Goal: Task Accomplishment & Management: Manage account settings

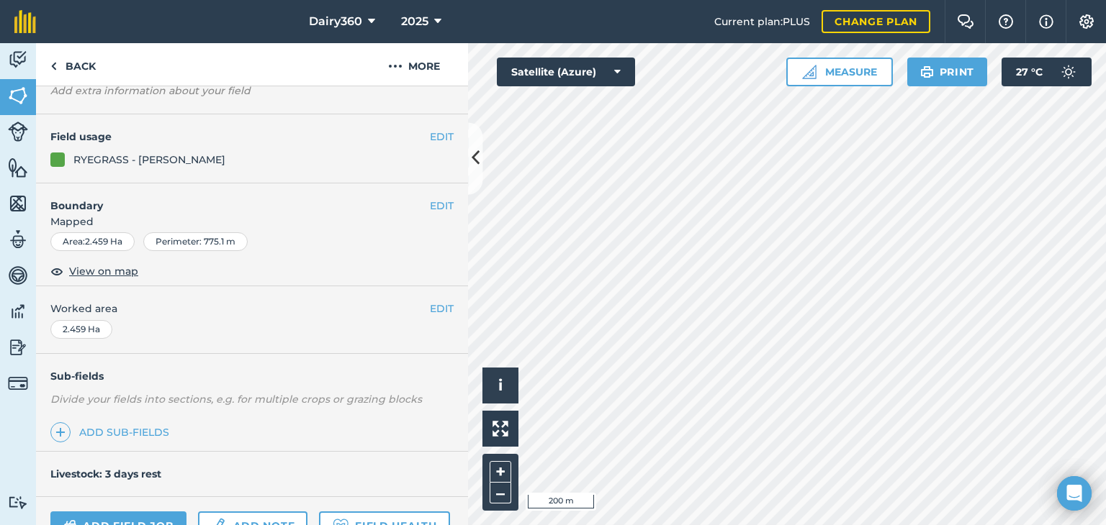
scroll to position [248, 0]
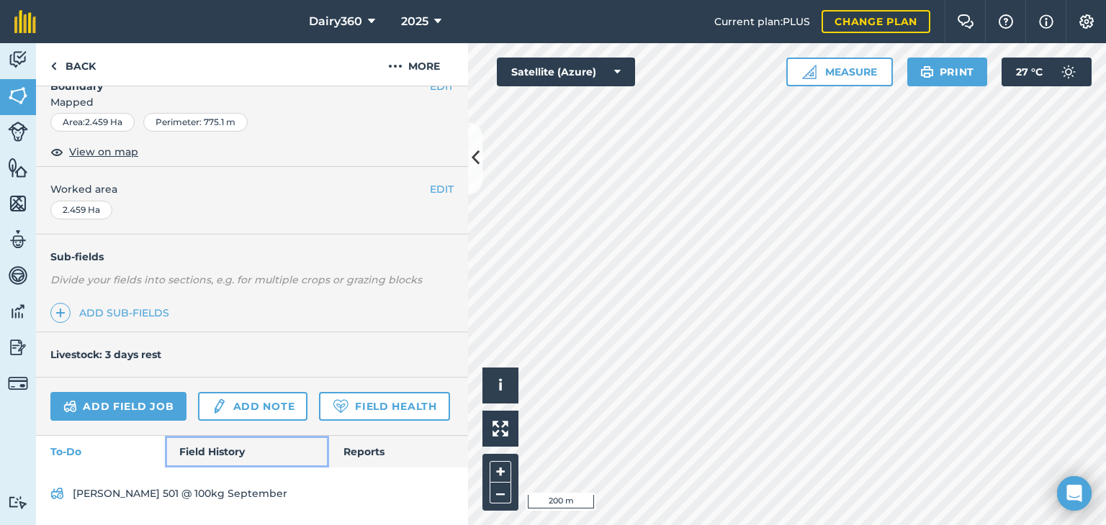
click at [210, 451] on link "Field History" at bounding box center [246, 452] width 163 height 32
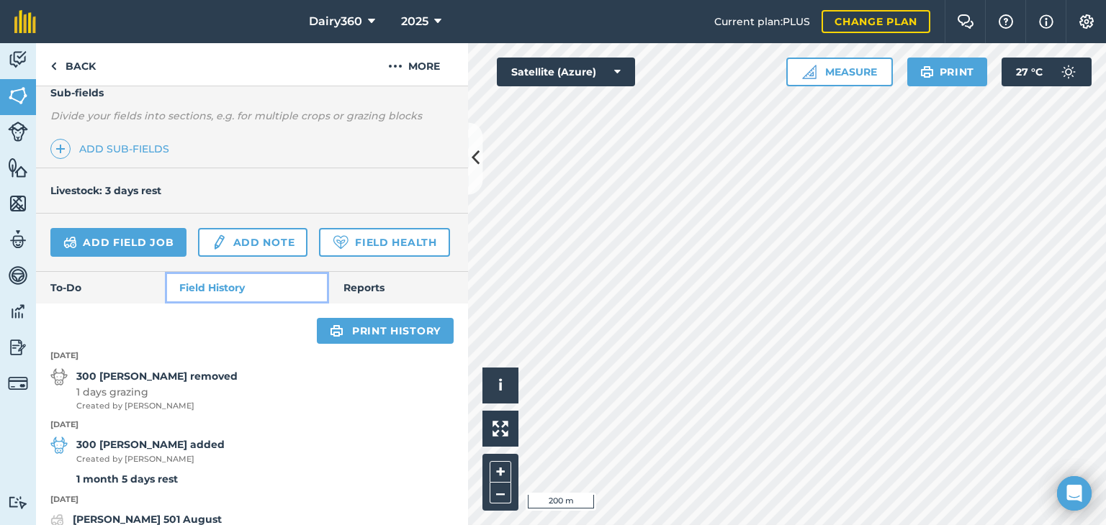
scroll to position [608, 0]
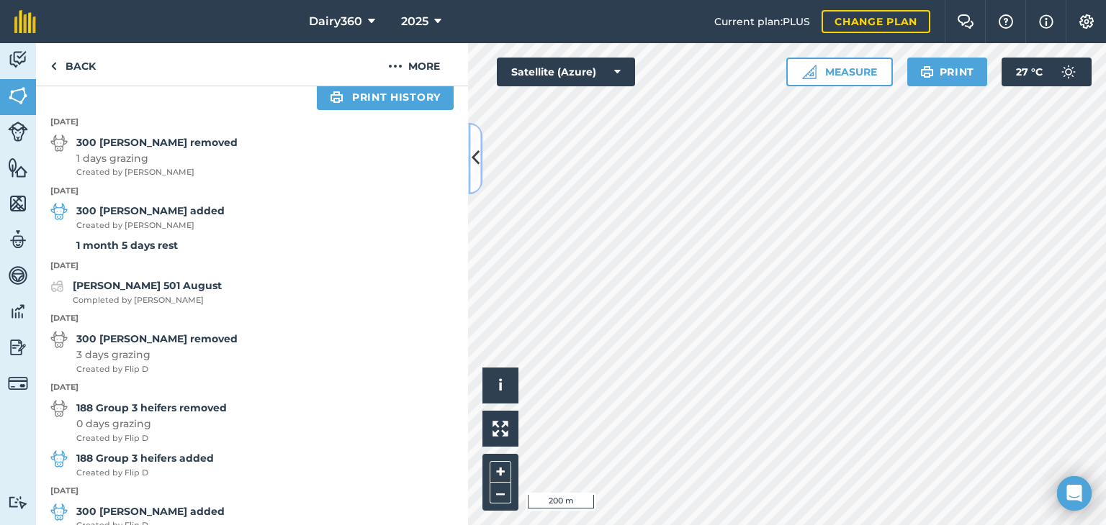
click at [477, 160] on icon at bounding box center [475, 158] width 8 height 25
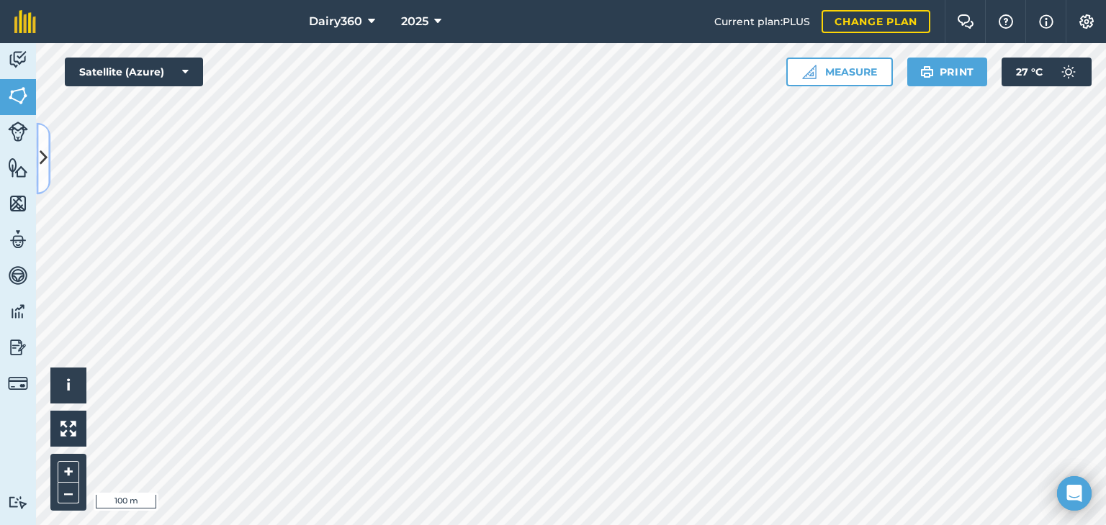
click at [47, 156] on icon at bounding box center [44, 158] width 8 height 25
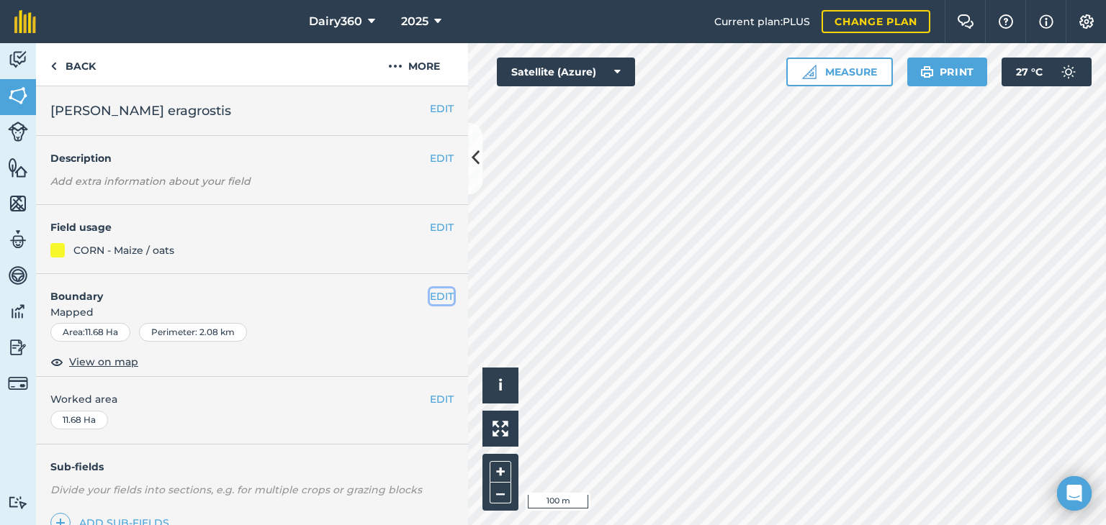
click at [430, 294] on button "EDIT" at bounding box center [442, 297] width 24 height 16
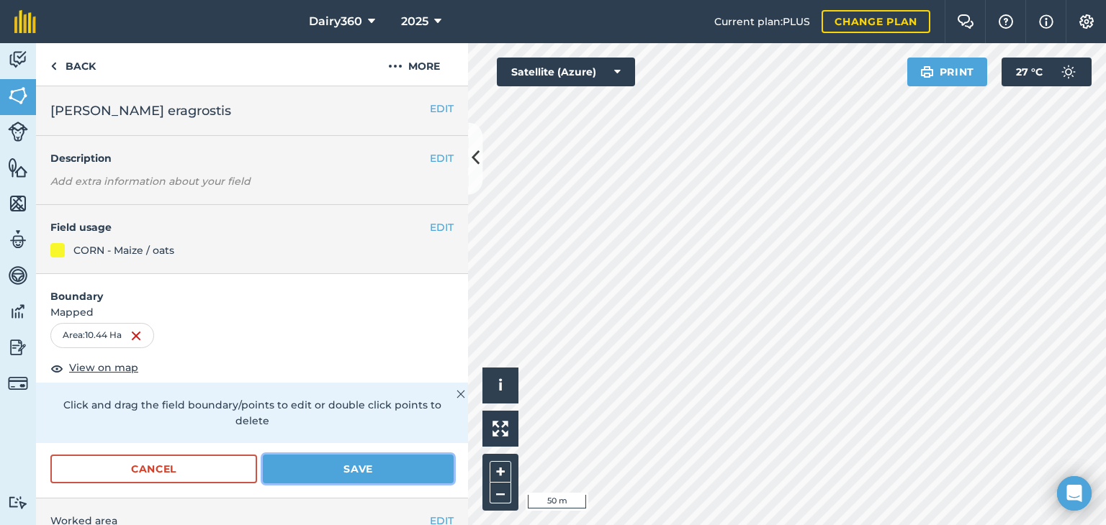
click at [309, 466] on button "Save" at bounding box center [358, 469] width 191 height 29
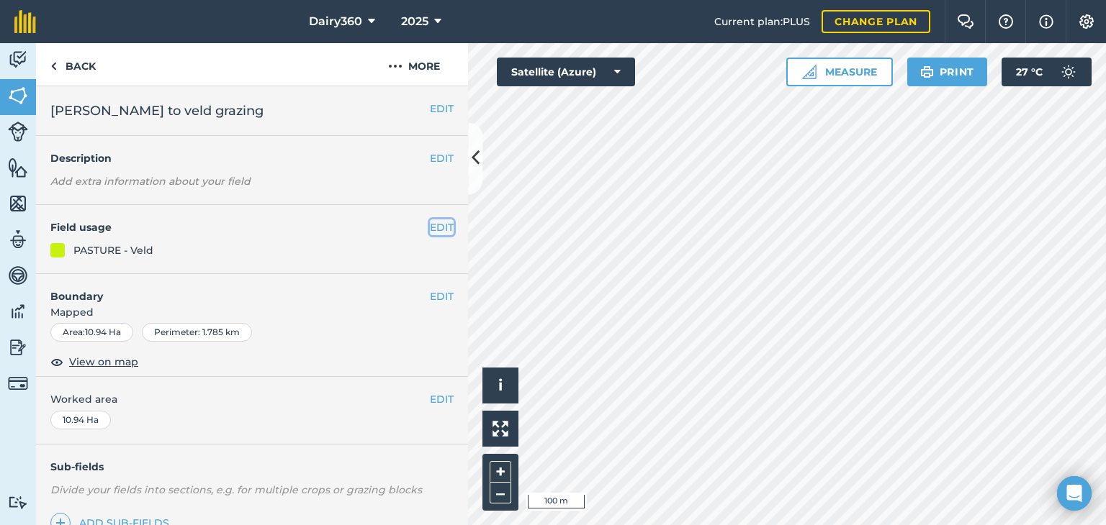
click at [435, 225] on button "EDIT" at bounding box center [442, 228] width 24 height 16
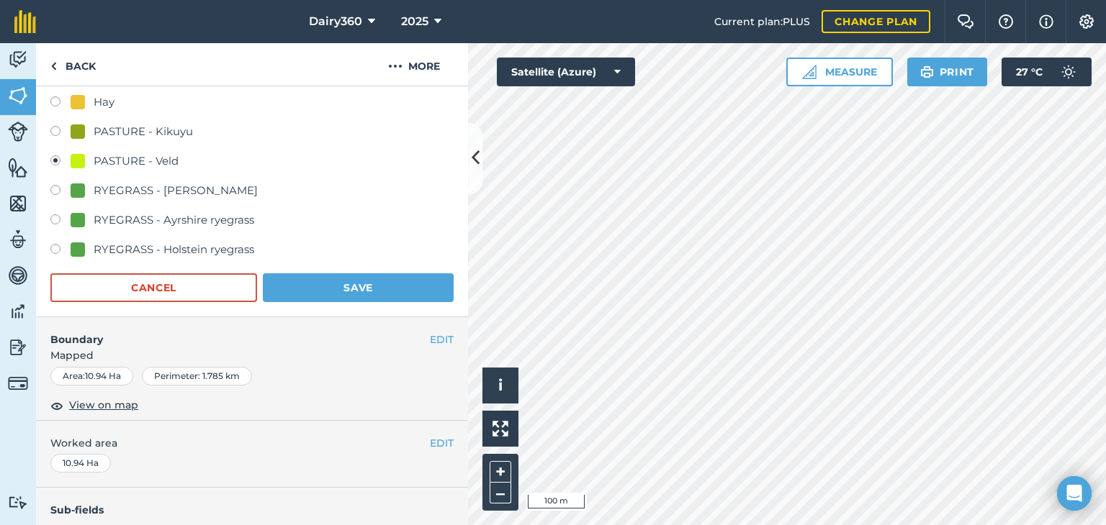
scroll to position [274, 0]
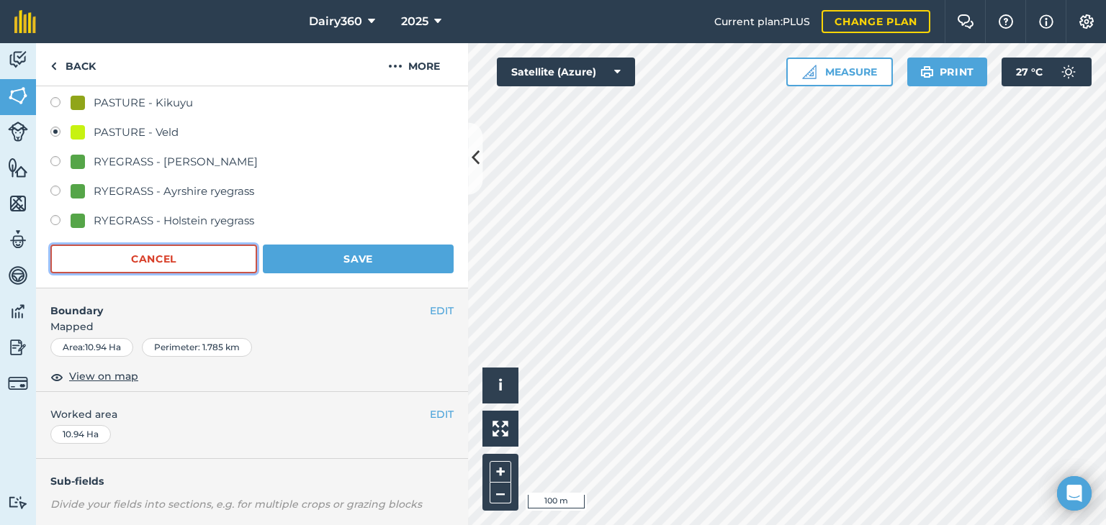
click at [161, 253] on button "Cancel" at bounding box center [153, 259] width 207 height 29
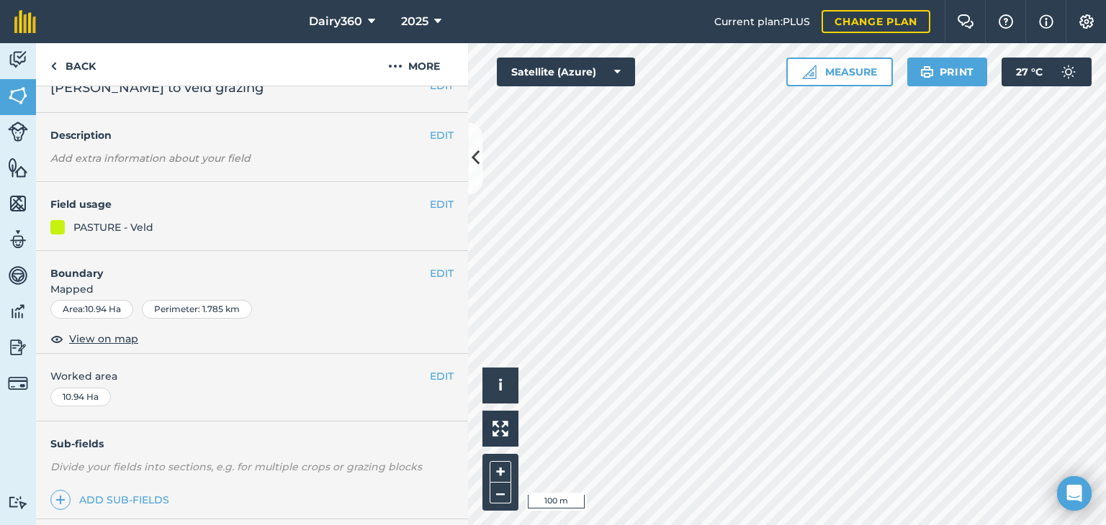
scroll to position [0, 0]
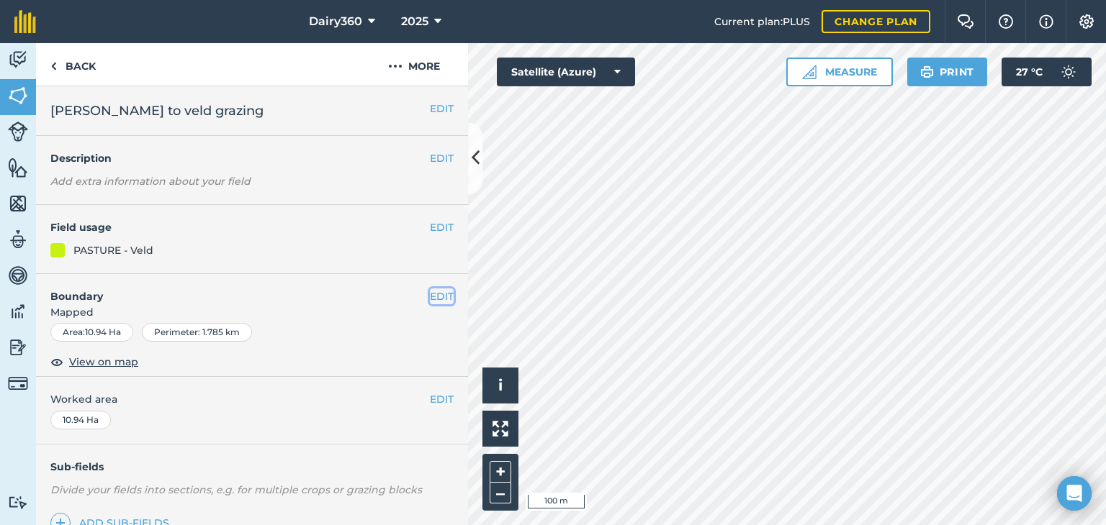
click at [430, 293] on button "EDIT" at bounding box center [442, 297] width 24 height 16
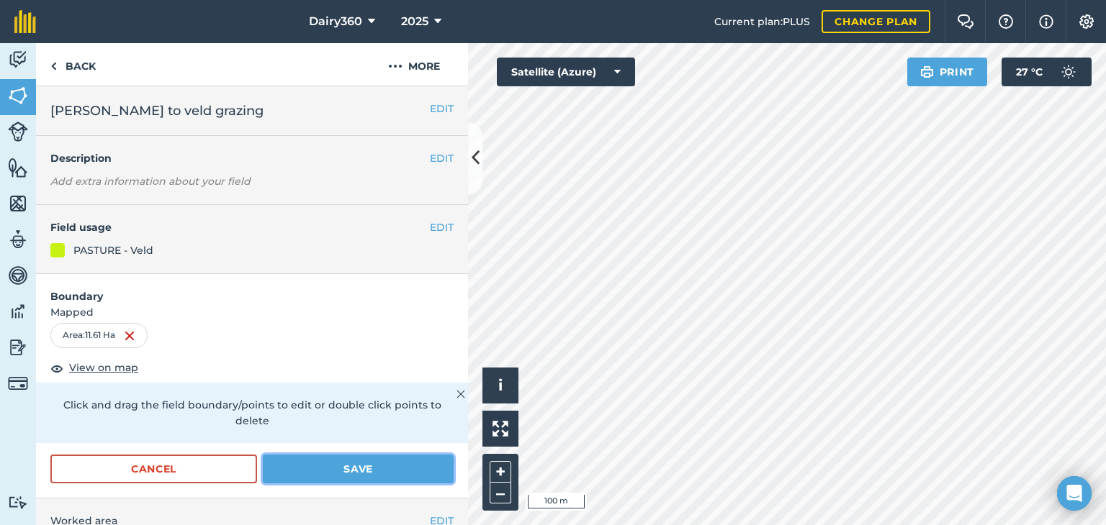
click at [387, 458] on button "Save" at bounding box center [358, 469] width 191 height 29
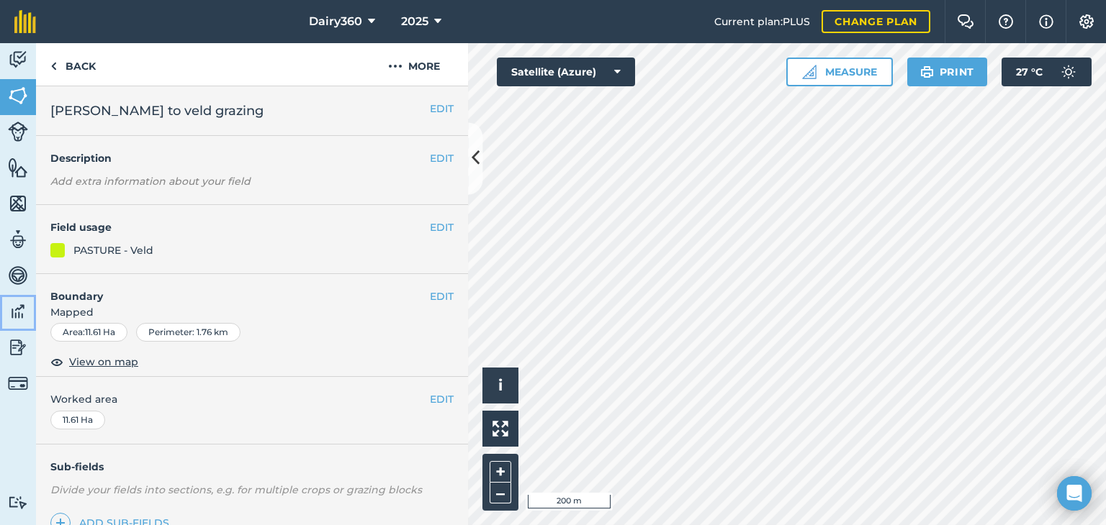
click at [23, 312] on img at bounding box center [18, 312] width 20 height 22
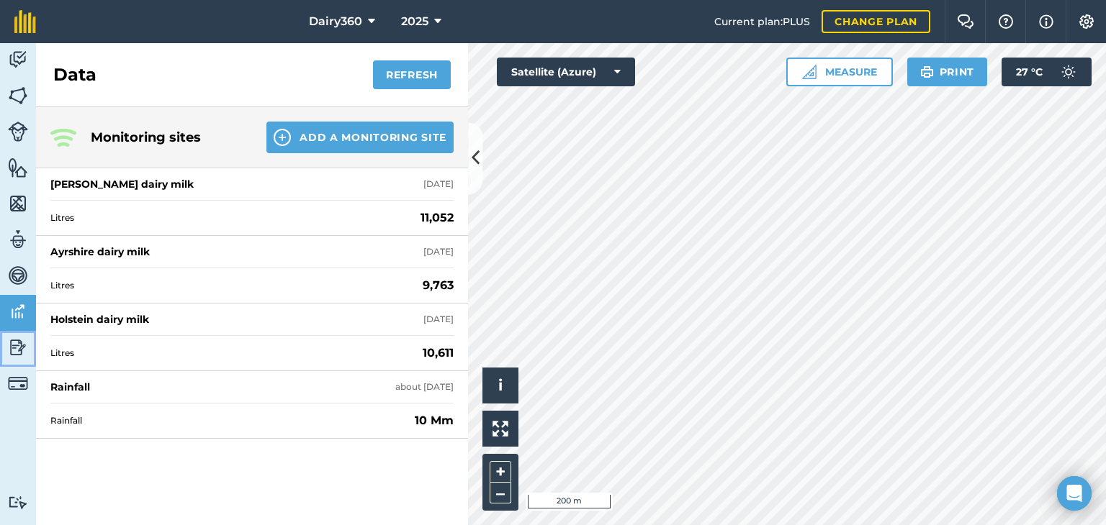
click at [17, 342] on img at bounding box center [18, 348] width 20 height 22
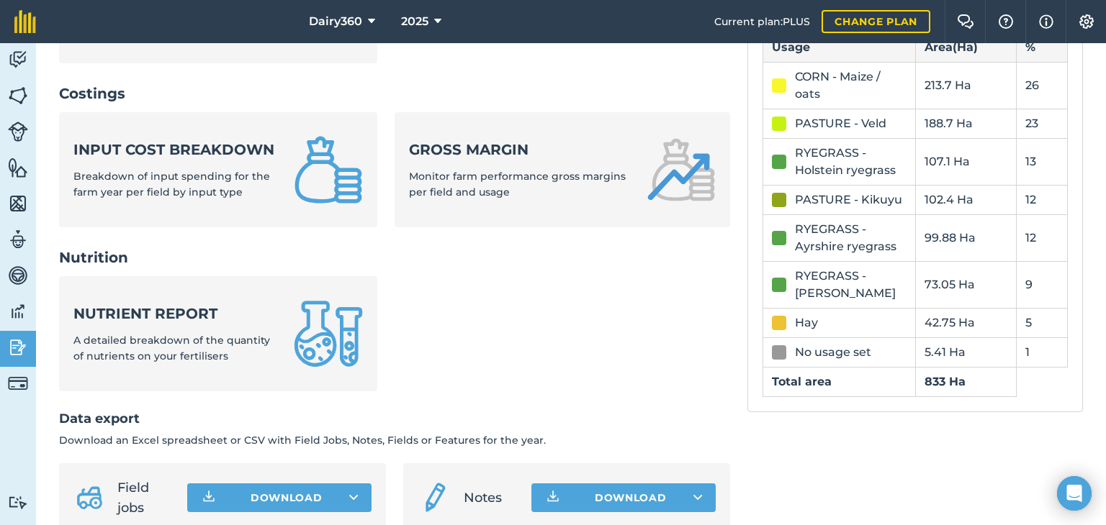
scroll to position [432, 0]
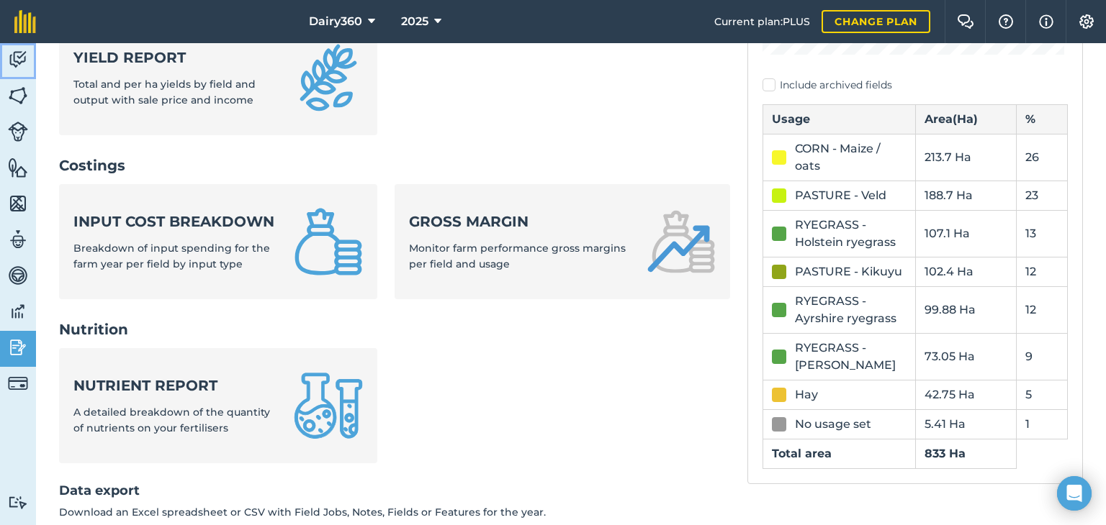
click at [17, 55] on img at bounding box center [18, 60] width 20 height 22
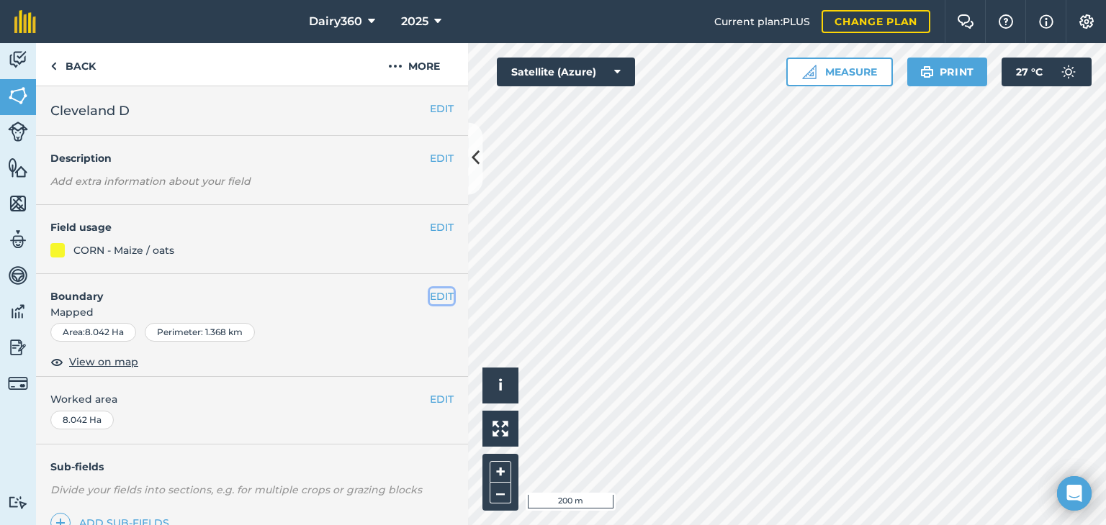
click at [433, 294] on button "EDIT" at bounding box center [442, 297] width 24 height 16
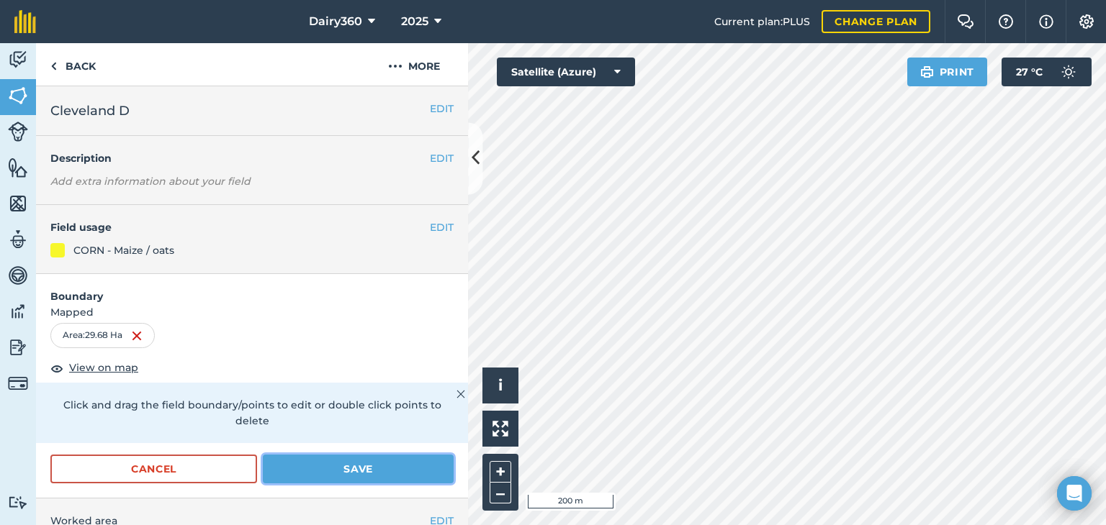
click at [338, 466] on button "Save" at bounding box center [358, 469] width 191 height 29
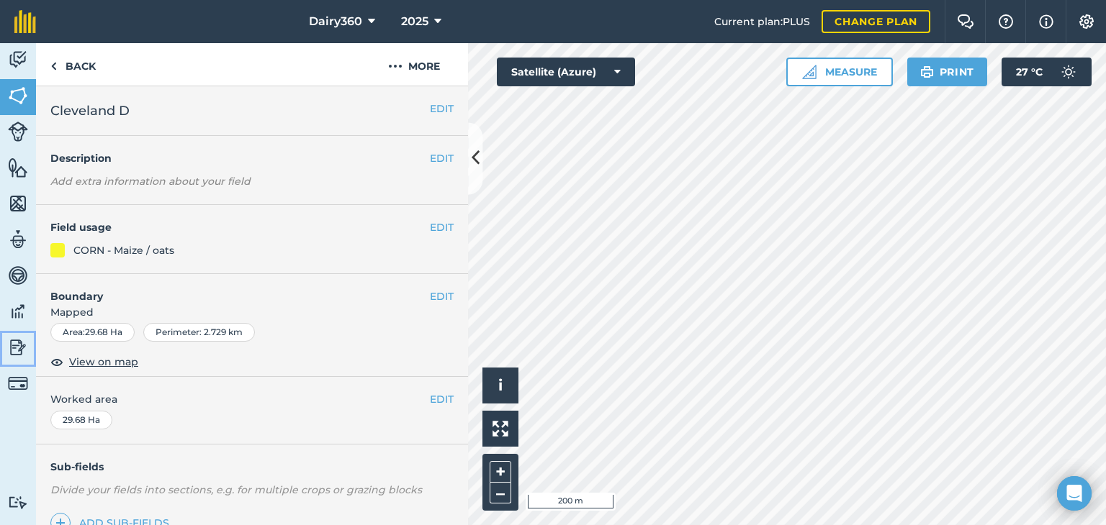
click at [15, 345] on img at bounding box center [18, 348] width 20 height 22
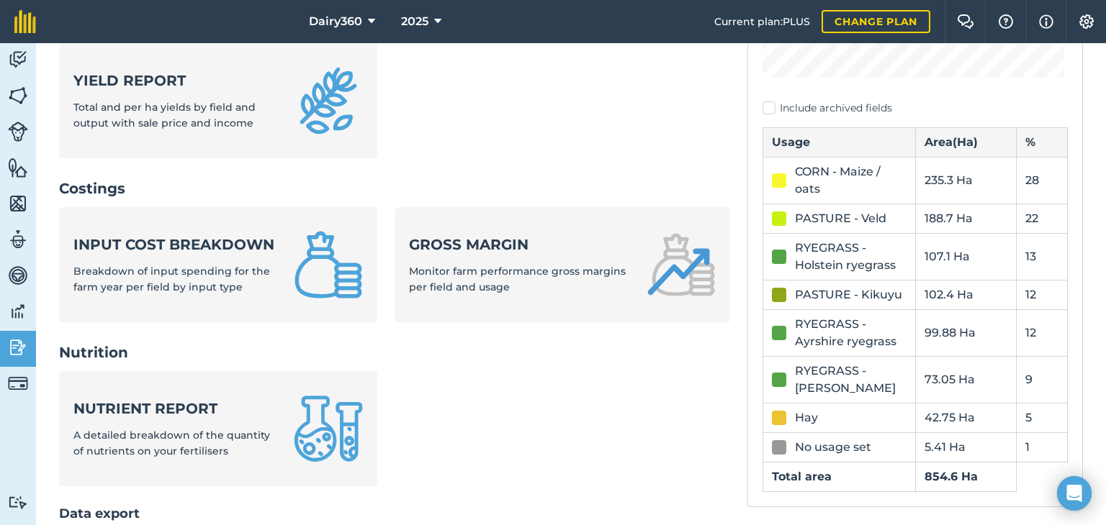
scroll to position [432, 0]
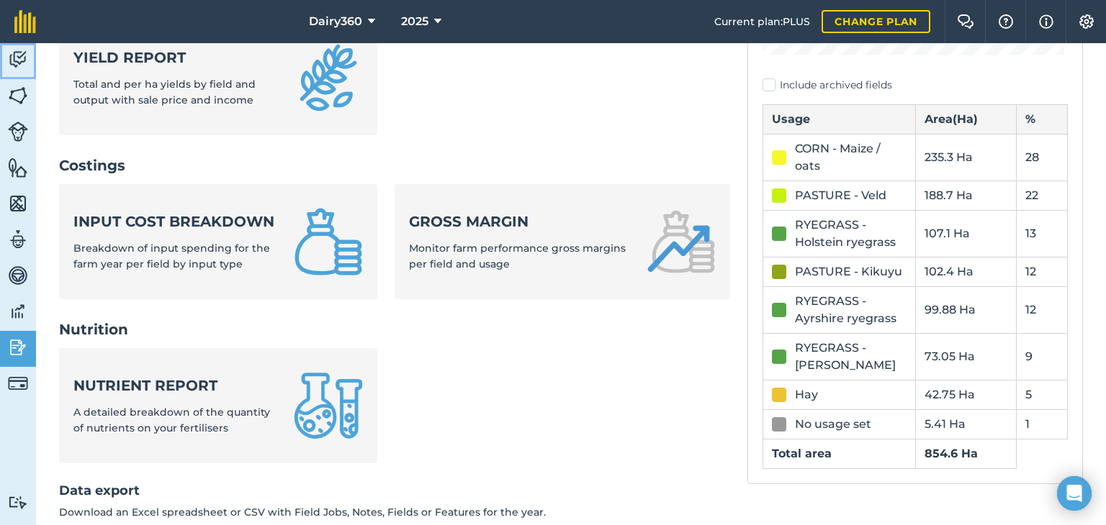
click at [22, 64] on img at bounding box center [18, 60] width 20 height 22
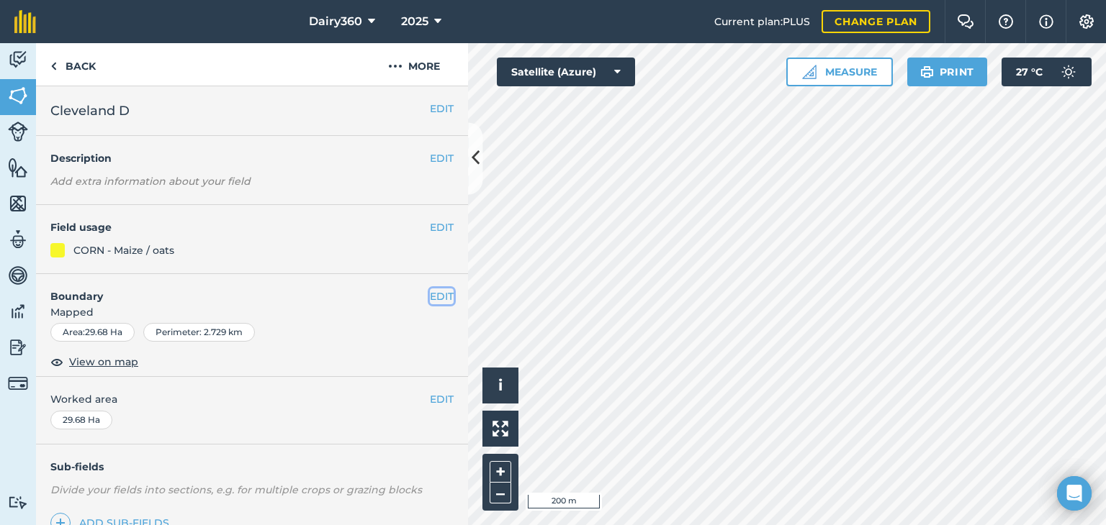
click at [430, 296] on button "EDIT" at bounding box center [442, 297] width 24 height 16
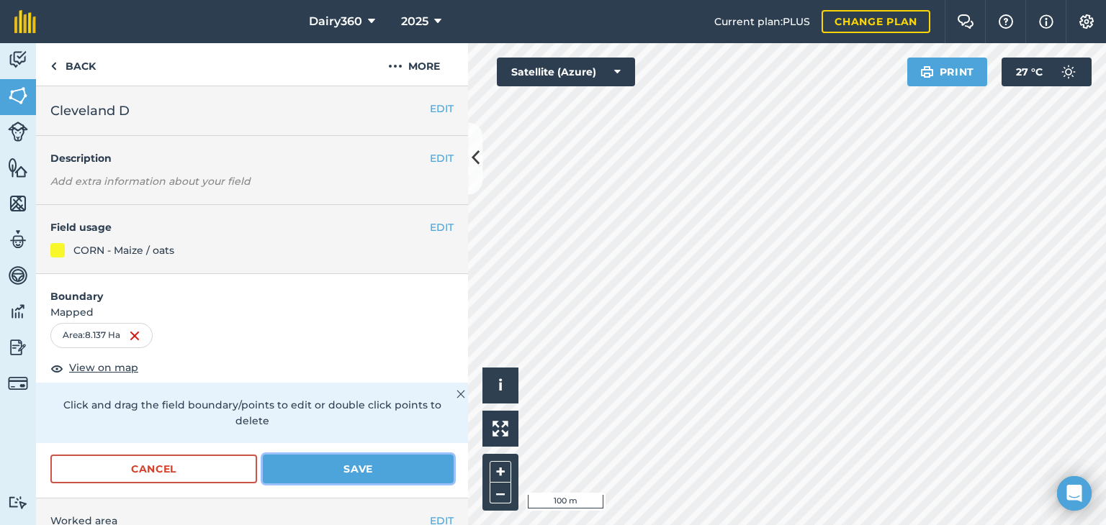
drag, startPoint x: 337, startPoint y: 464, endPoint x: 348, endPoint y: 461, distance: 12.1
click at [337, 465] on button "Save" at bounding box center [358, 469] width 191 height 29
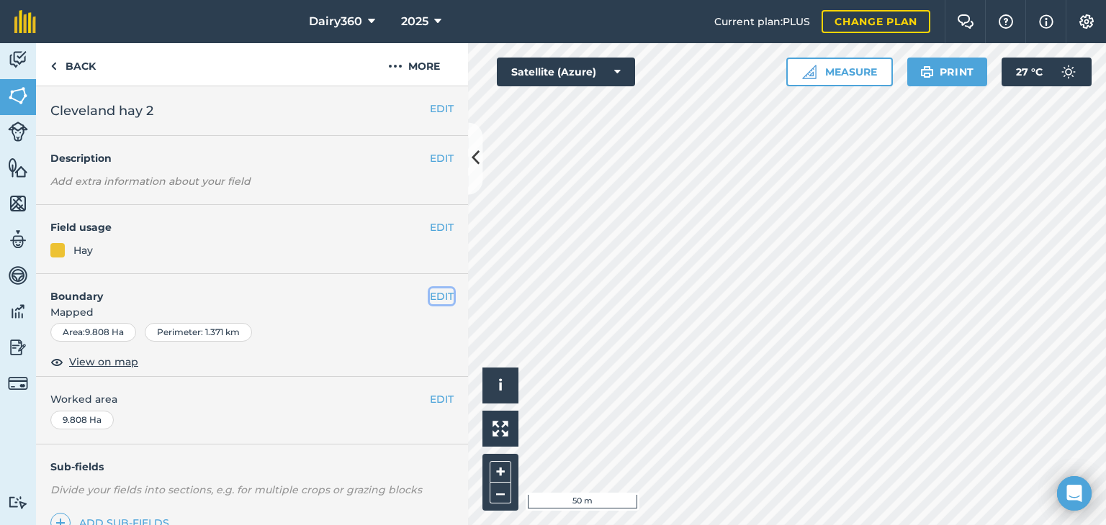
click at [438, 297] on button "EDIT" at bounding box center [442, 297] width 24 height 16
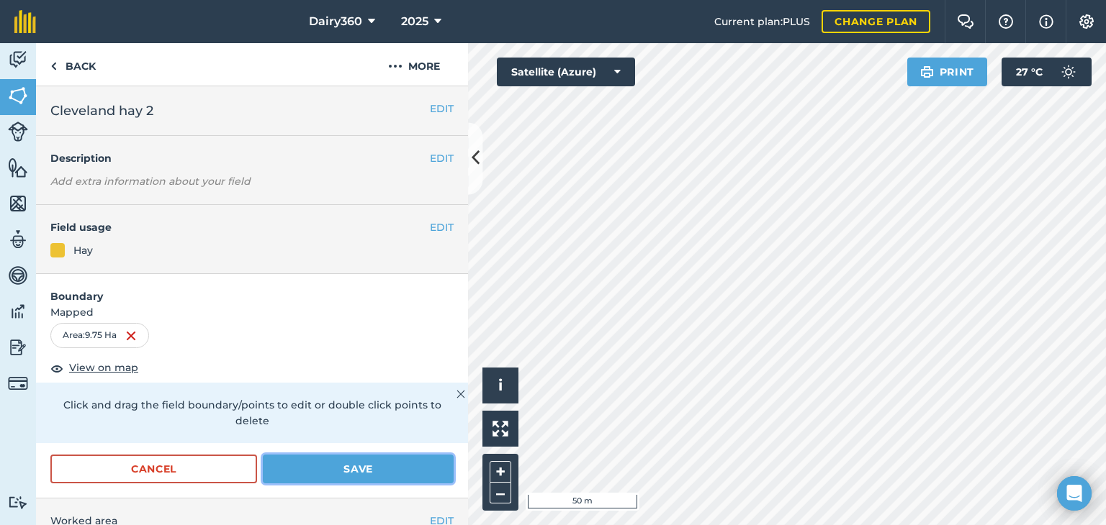
click at [293, 470] on button "Save" at bounding box center [358, 469] width 191 height 29
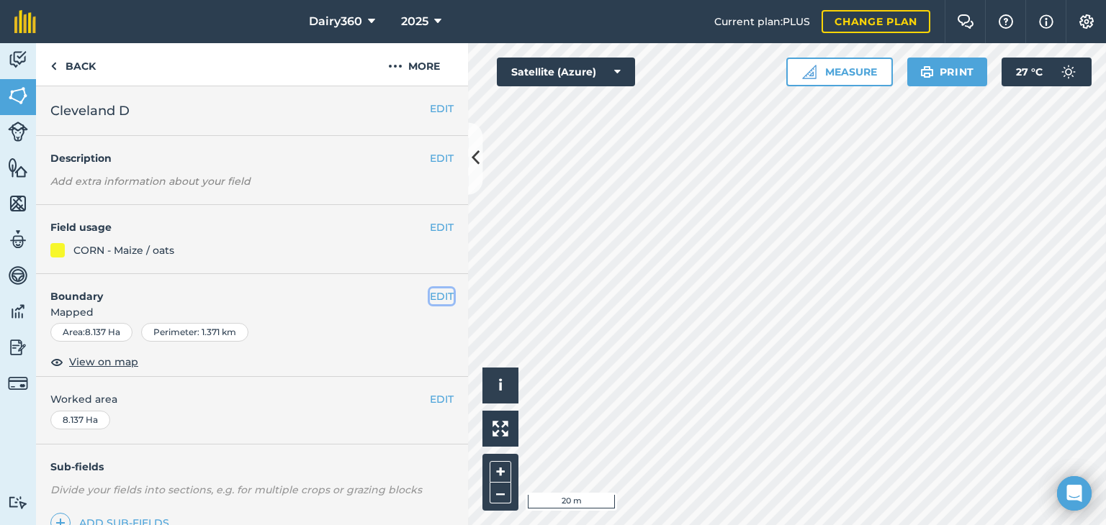
click at [434, 296] on button "EDIT" at bounding box center [442, 297] width 24 height 16
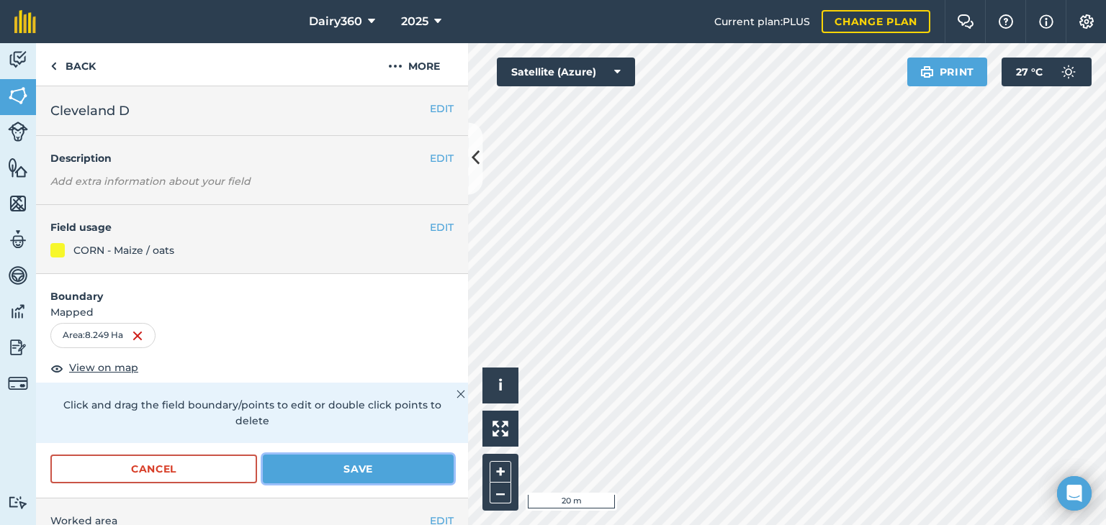
click at [314, 466] on button "Save" at bounding box center [358, 469] width 191 height 29
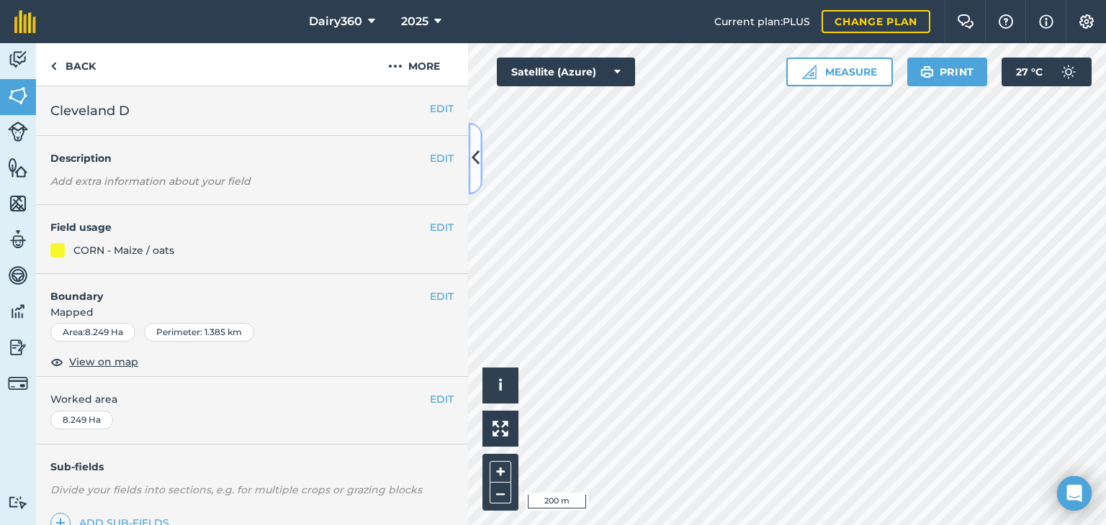
click at [479, 152] on button at bounding box center [475, 158] width 14 height 72
